Goal: Check status: Check status

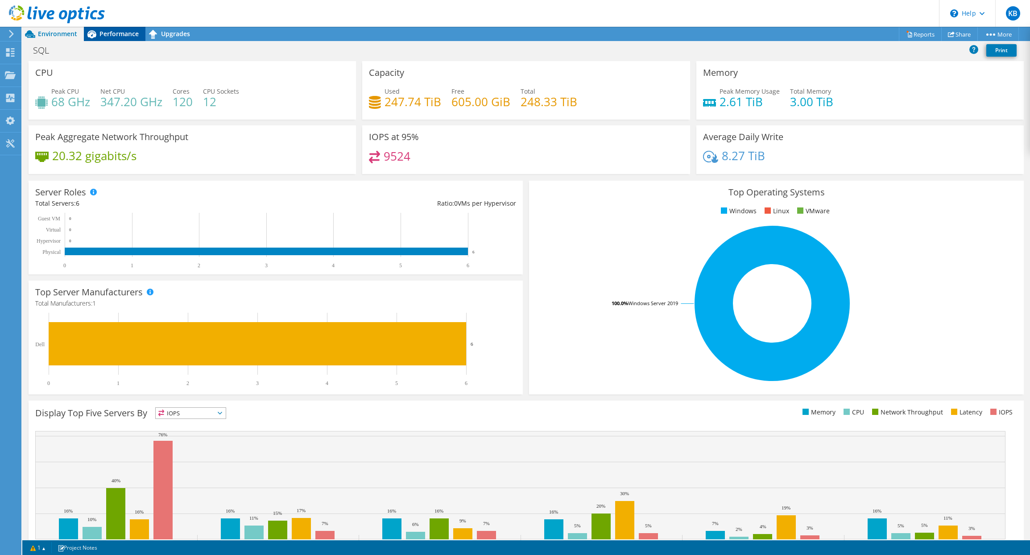
click at [122, 35] on span "Performance" at bounding box center [118, 33] width 39 height 8
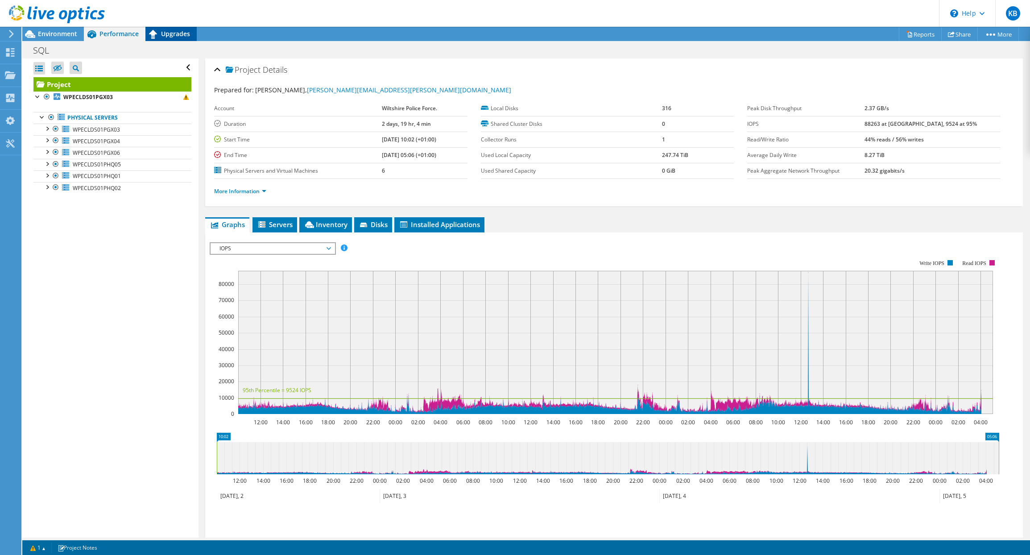
click at [168, 34] on span "Upgrades" at bounding box center [175, 33] width 29 height 8
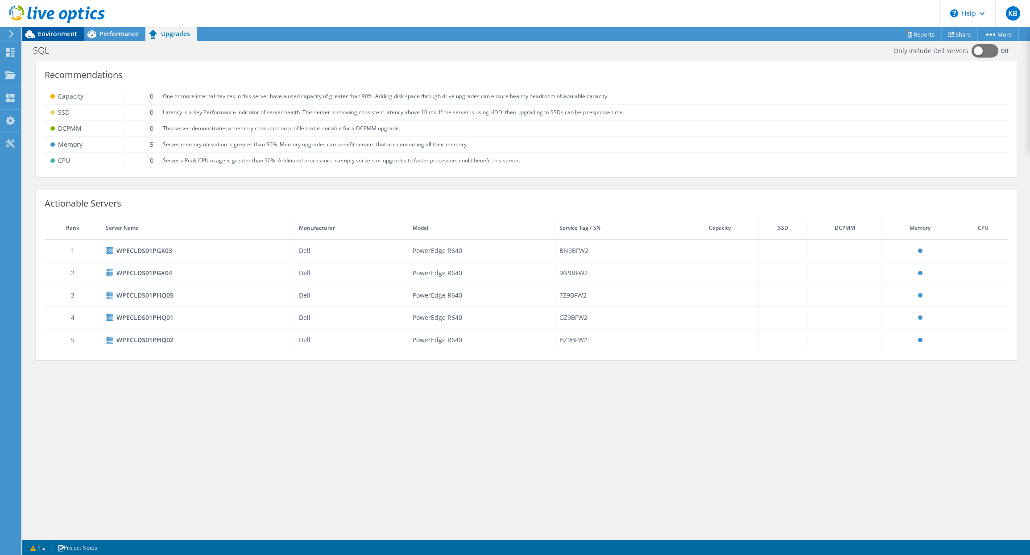
click at [54, 32] on span "Environment" at bounding box center [57, 33] width 39 height 8
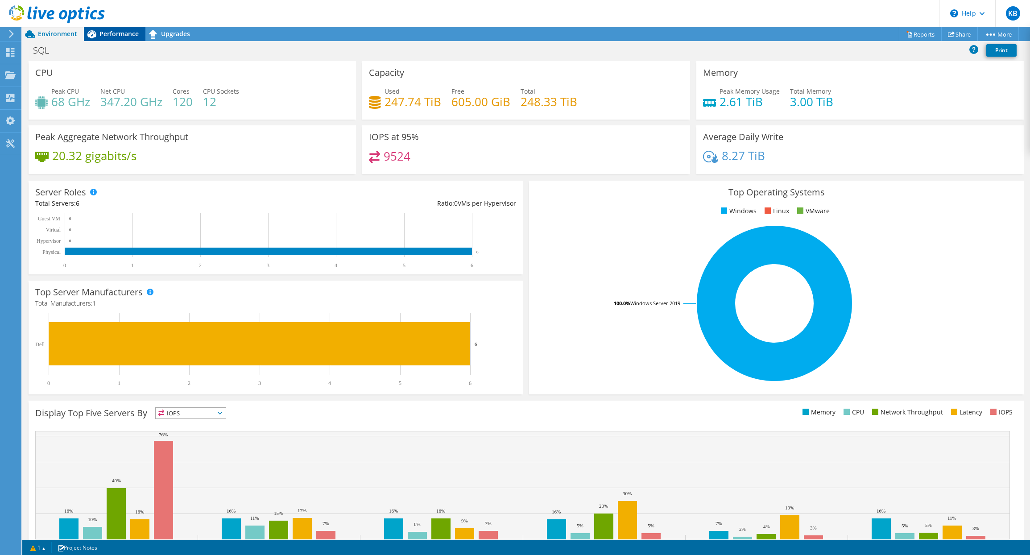
click at [128, 35] on span "Performance" at bounding box center [118, 33] width 39 height 8
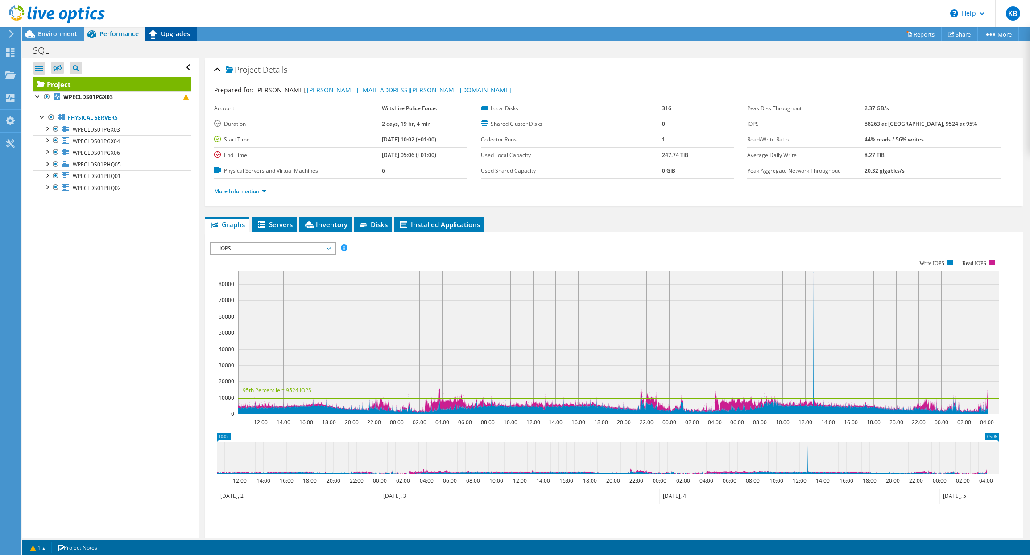
click at [165, 32] on span "Upgrades" at bounding box center [175, 33] width 29 height 8
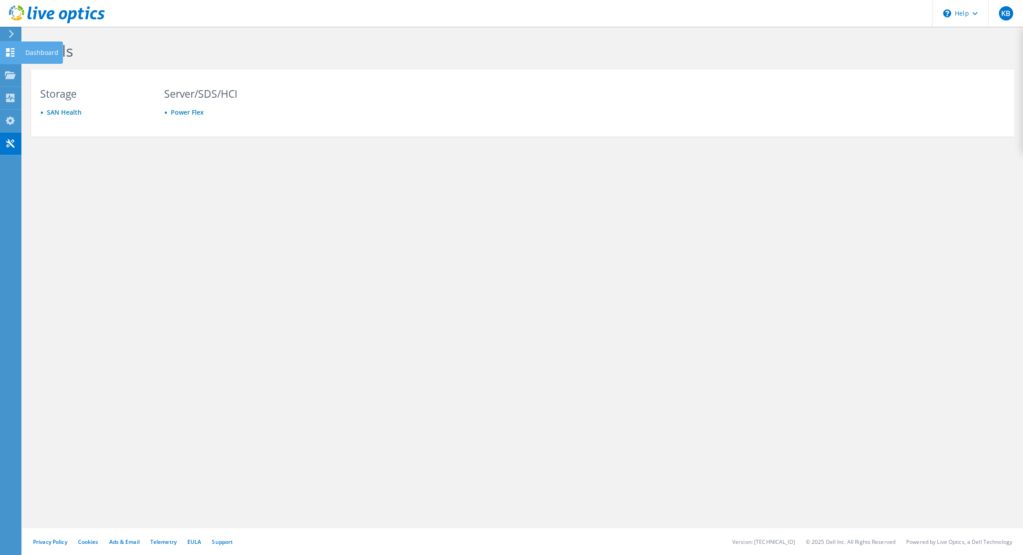
click at [5, 49] on icon at bounding box center [10, 52] width 11 height 8
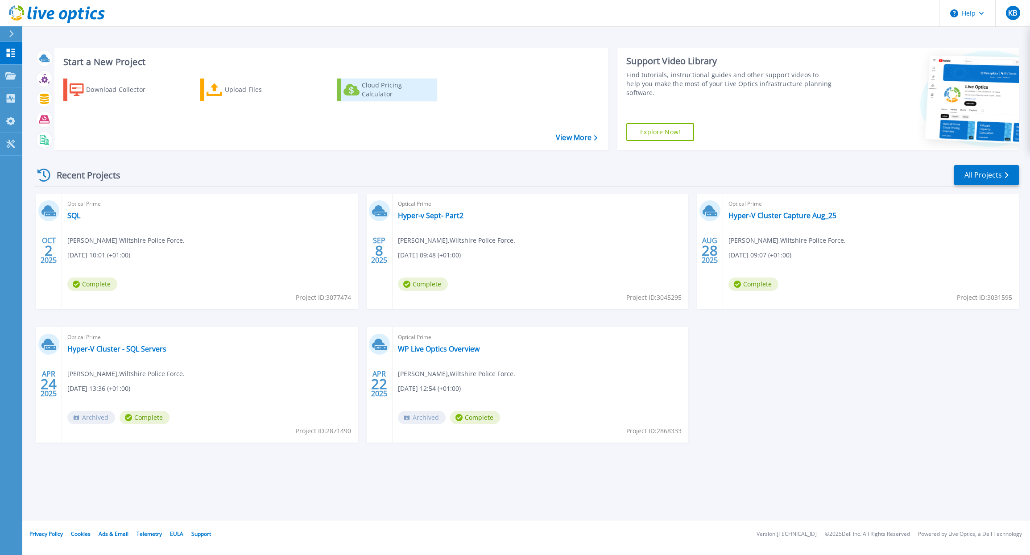
click at [354, 91] on icon at bounding box center [351, 90] width 16 height 12
click at [75, 215] on link "SQL" at bounding box center [73, 215] width 13 height 9
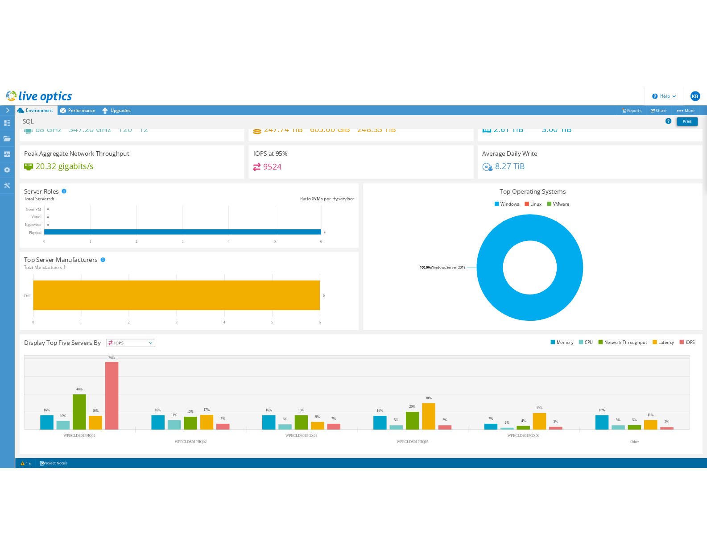
scroll to position [41, 0]
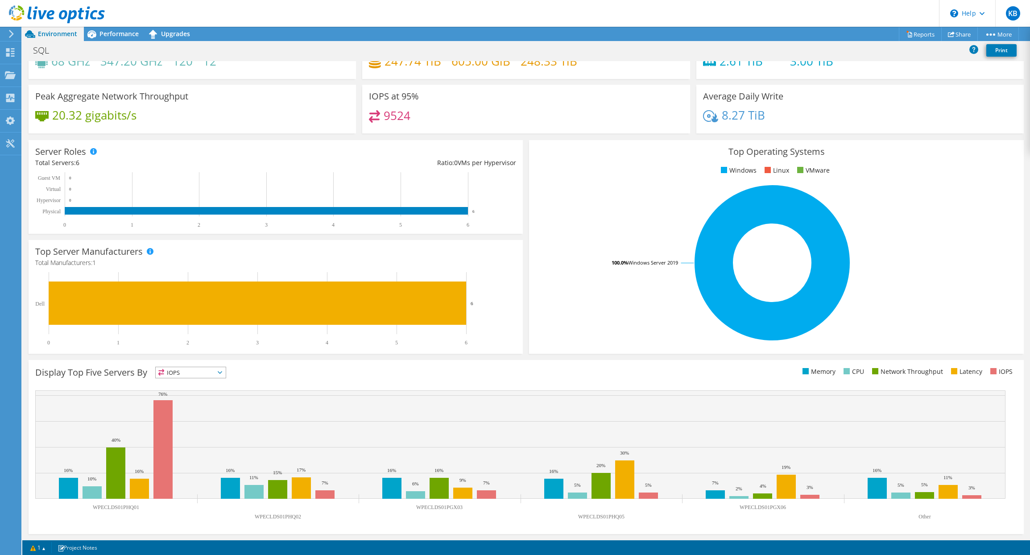
drag, startPoint x: 623, startPoint y: 12, endPoint x: 686, endPoint y: 1, distance: 64.7
click at [623, 12] on header "KB End User Kevin Barker Kevin.Barker@wiltshire.police.uk Wiltshire Police Forc…" at bounding box center [515, 13] width 1030 height 27
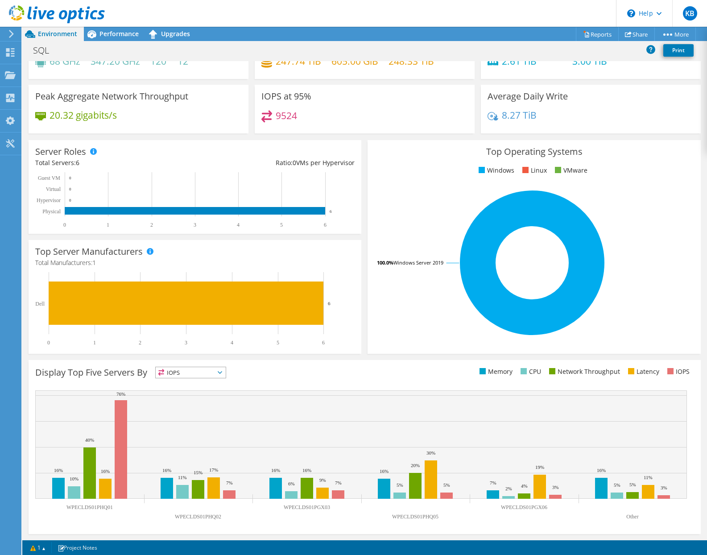
scroll to position [0, 0]
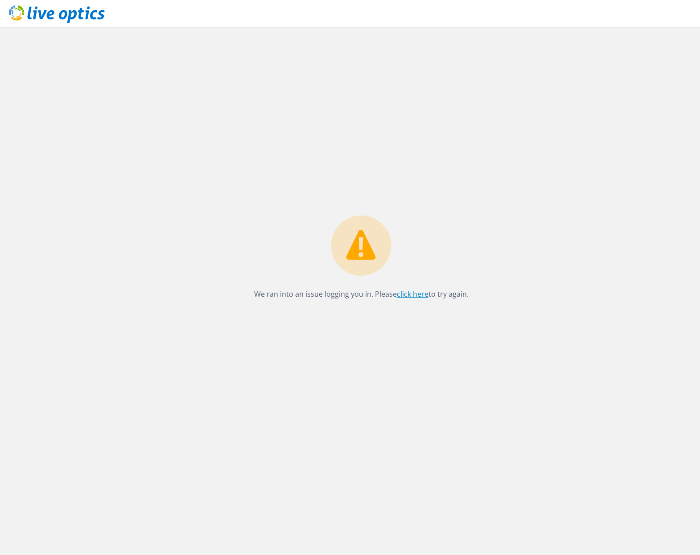
click at [409, 296] on link "click here" at bounding box center [413, 294] width 32 height 10
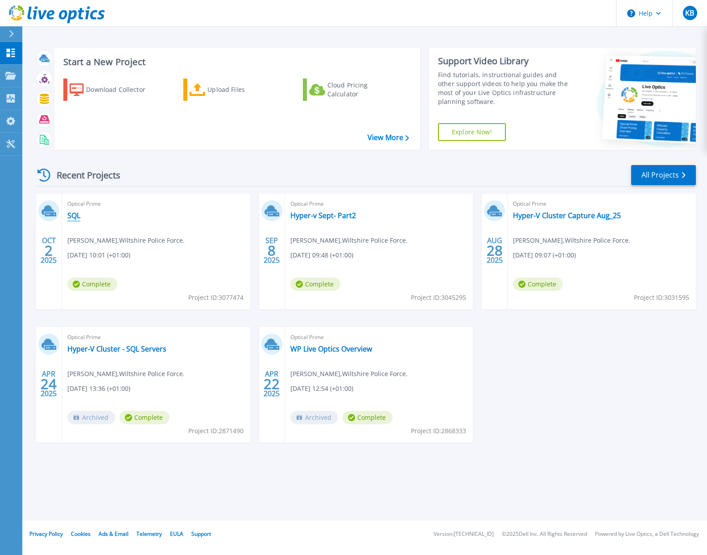
click at [71, 216] on link "SQL" at bounding box center [73, 215] width 13 height 9
